Goal: Check status

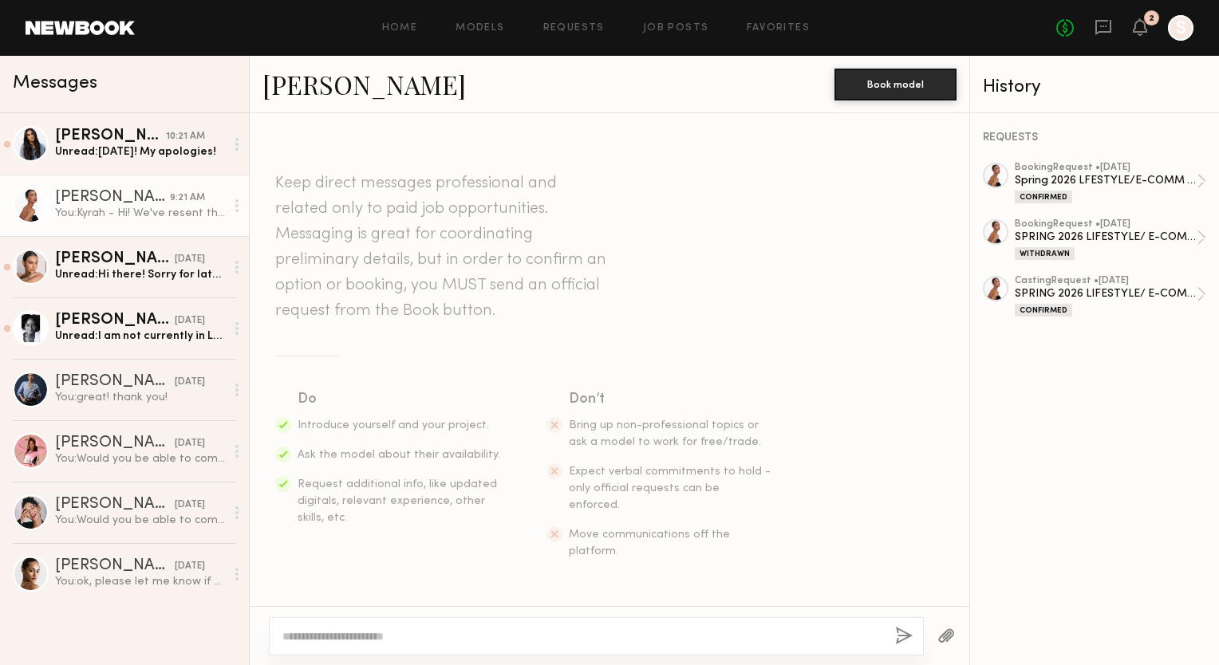
scroll to position [1091, 0]
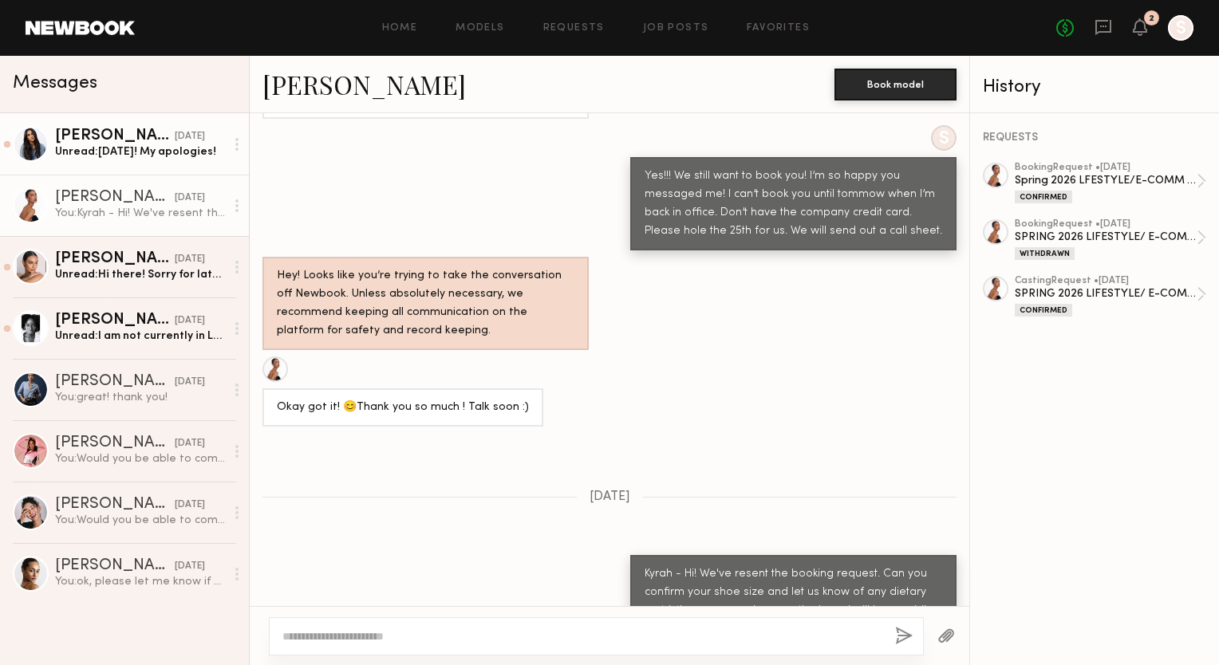
scroll to position [1091, 0]
click at [128, 158] on div "Unread: [DATE]! My apologies!" at bounding box center [140, 151] width 170 height 15
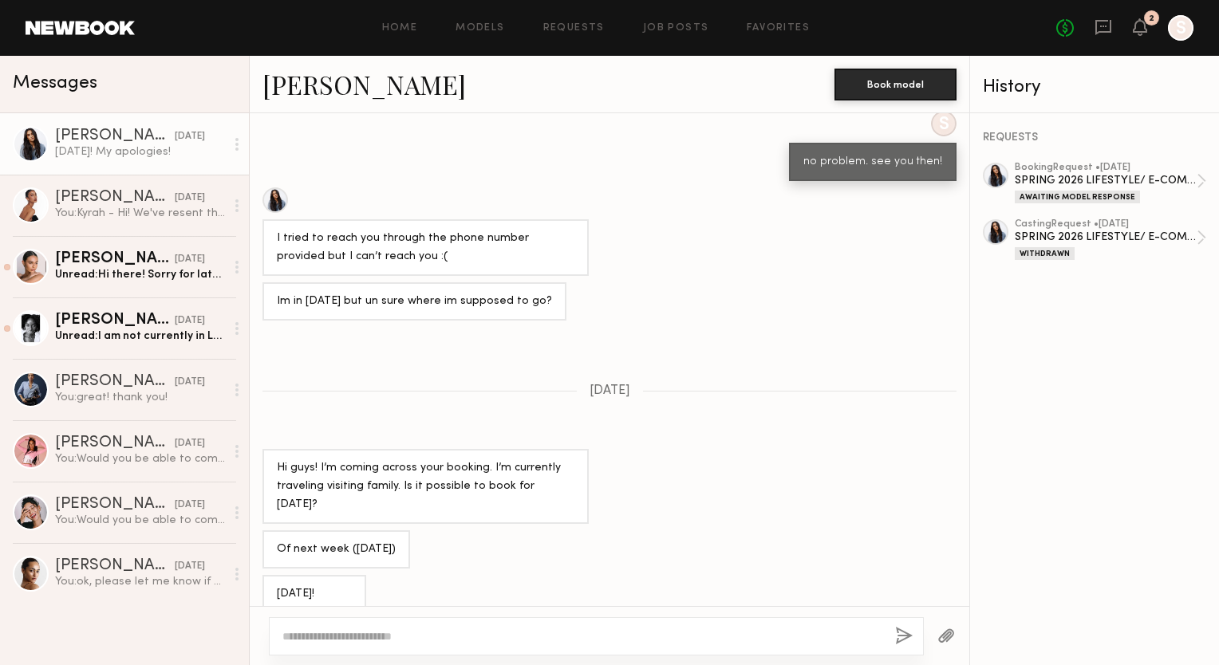
scroll to position [687, 0]
click at [145, 201] on div "[PERSON_NAME]" at bounding box center [115, 198] width 120 height 16
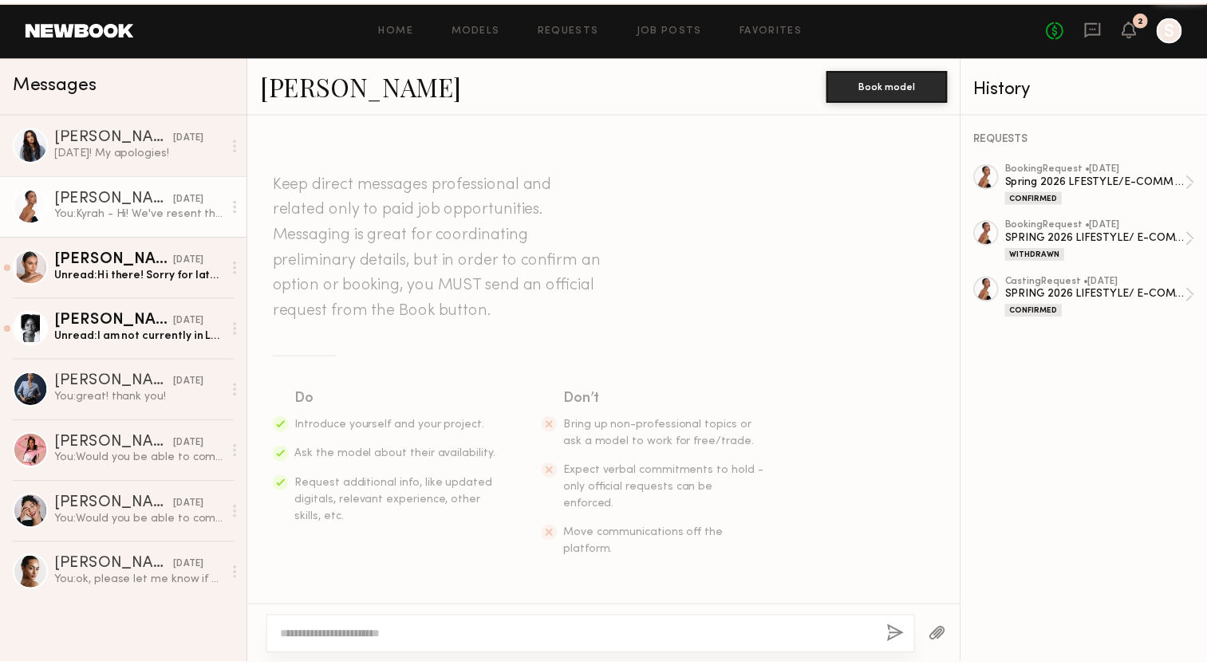
scroll to position [1092, 0]
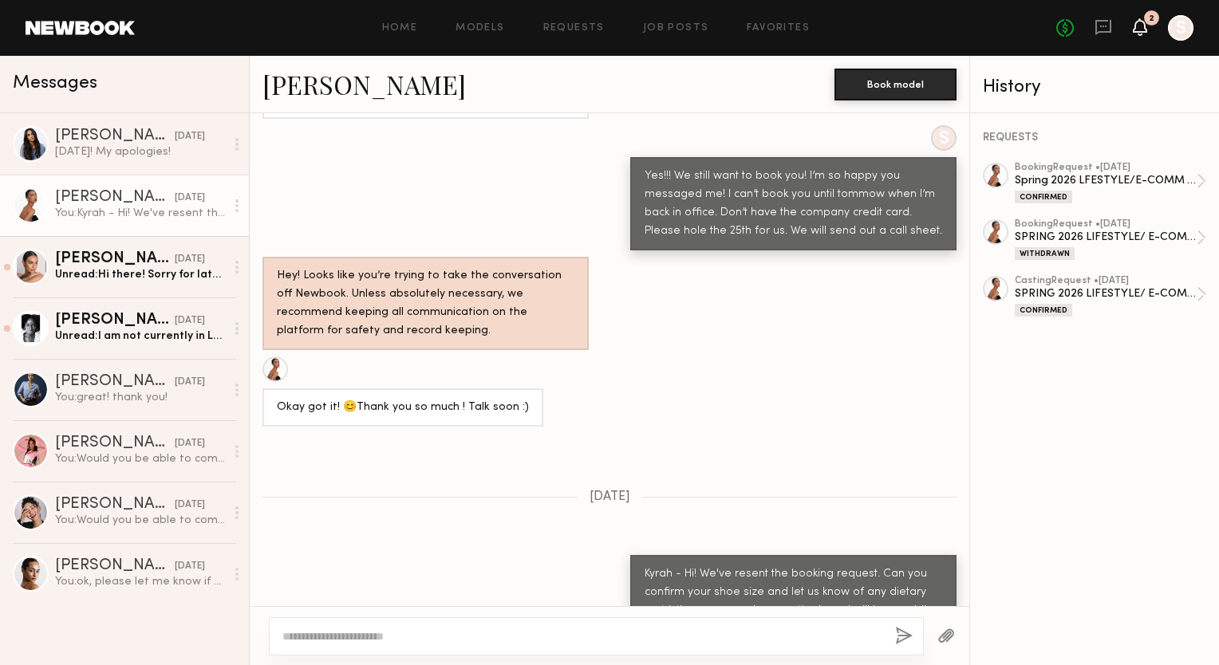
click at [1144, 24] on icon at bounding box center [1139, 26] width 13 height 11
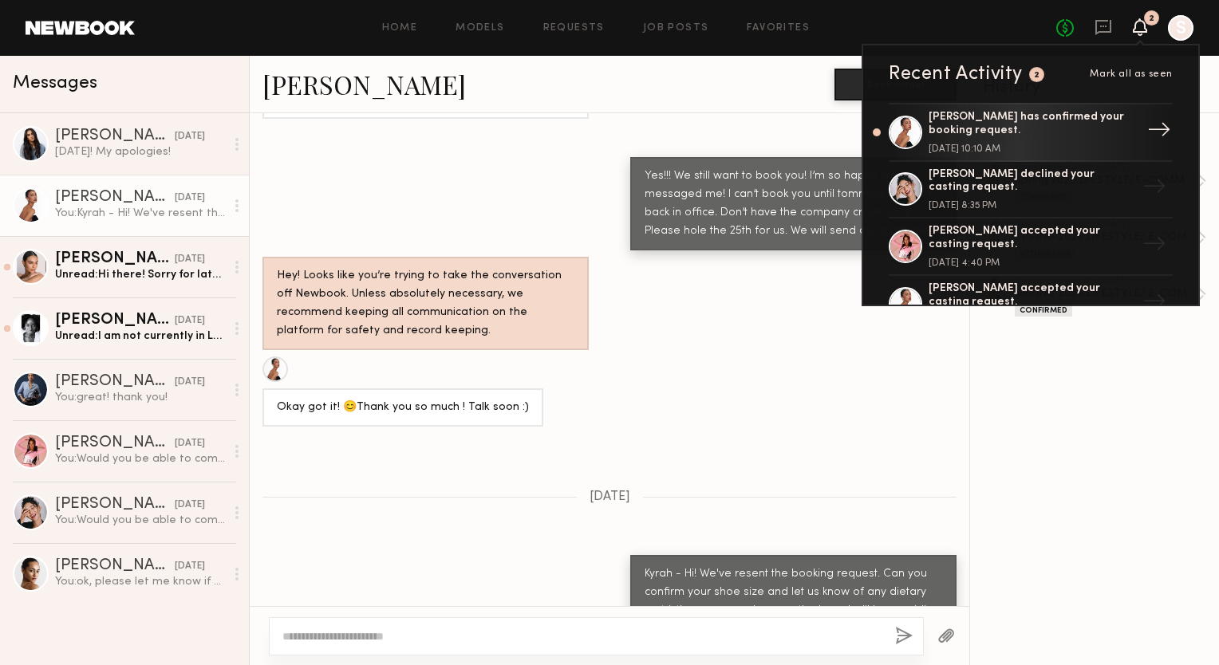
click at [1070, 132] on div "[PERSON_NAME] has confirmed your booking request." at bounding box center [1031, 124] width 207 height 27
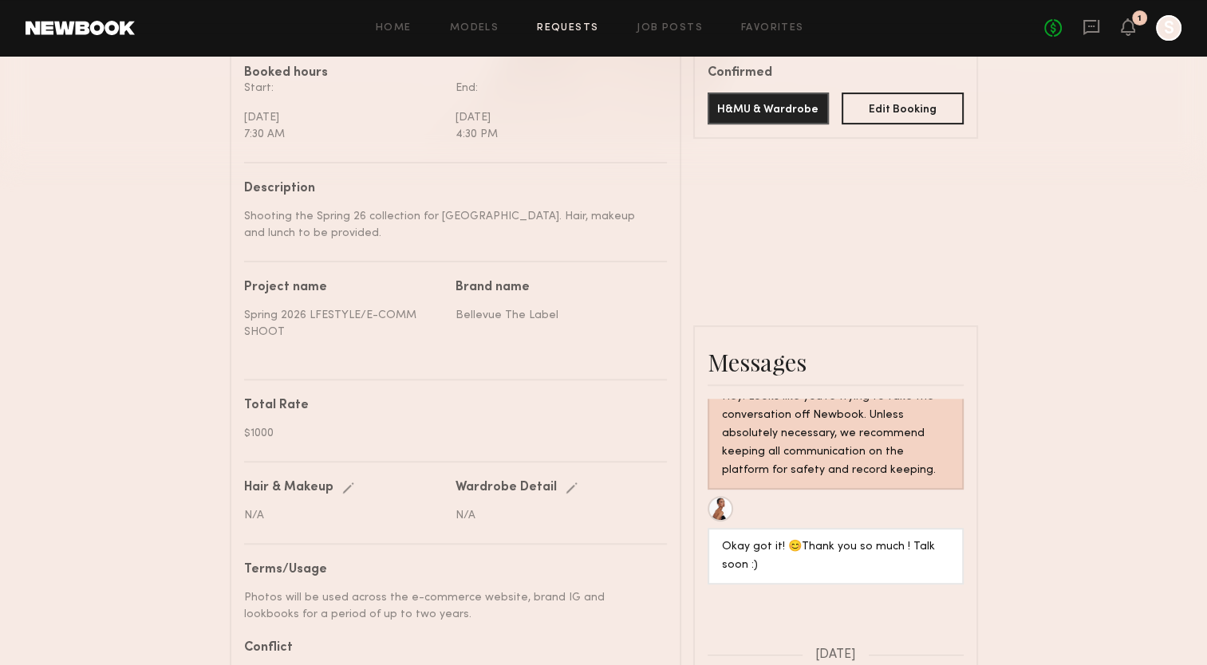
scroll to position [405, 0]
